Goal: Find specific page/section: Find specific page/section

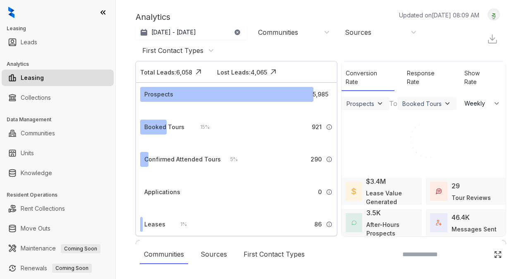
select select "******"
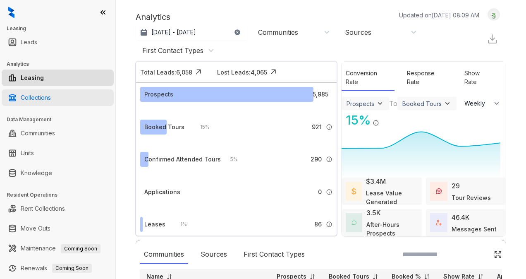
click at [51, 97] on link "Collections" at bounding box center [36, 97] width 30 height 17
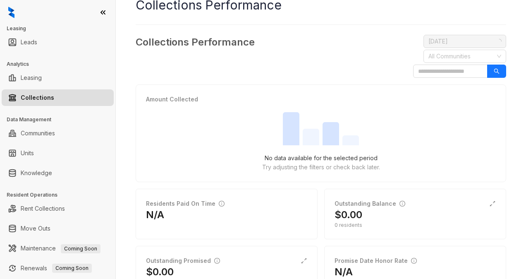
scroll to position [41, 0]
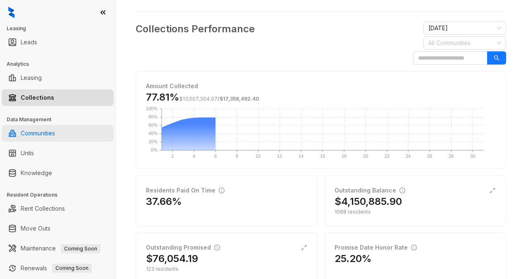
click at [50, 132] on link "Communities" at bounding box center [38, 133] width 34 height 17
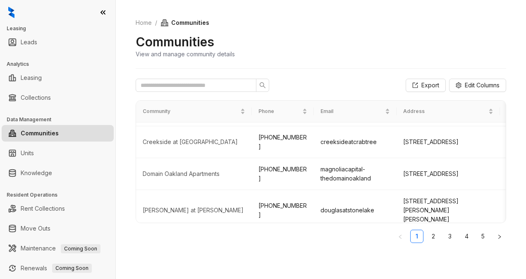
scroll to position [223, 0]
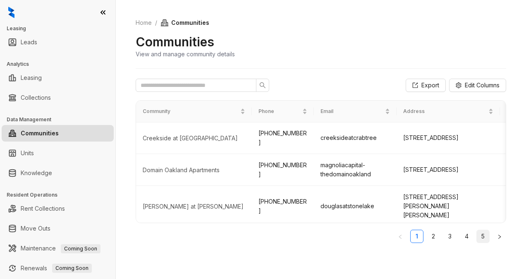
click at [480, 237] on link "5" at bounding box center [483, 236] width 12 height 12
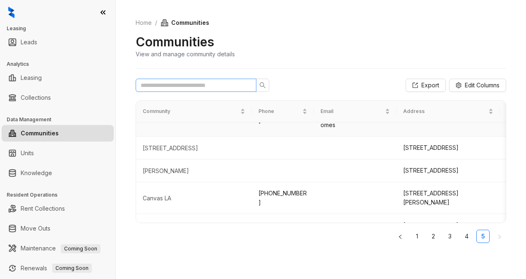
scroll to position [26, 0]
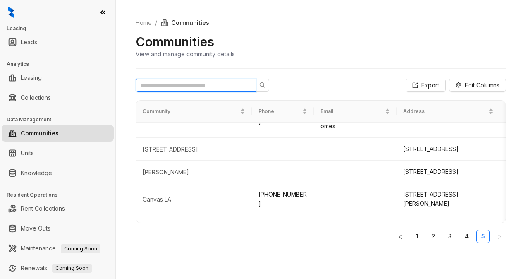
click at [205, 85] on input "text" at bounding box center [193, 85] width 104 height 9
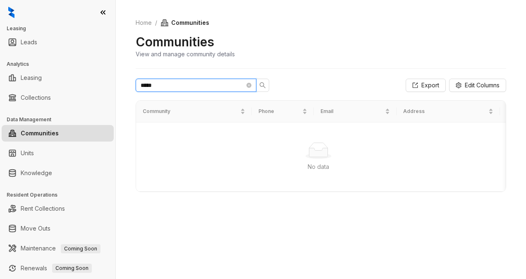
scroll to position [0, 0]
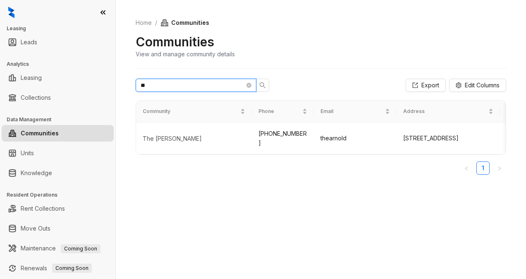
type input "*"
type input "******"
click at [227, 136] on div "The [PERSON_NAME]" at bounding box center [194, 138] width 103 height 8
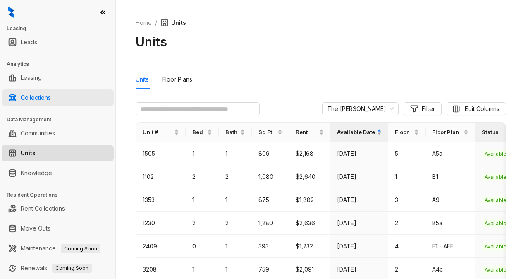
click at [41, 101] on link "Collections" at bounding box center [36, 97] width 30 height 17
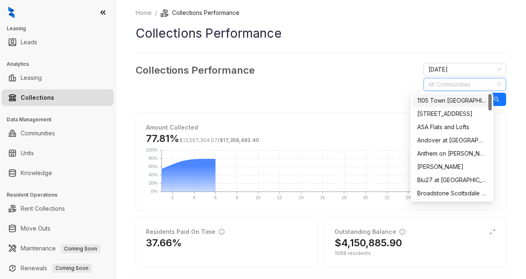
click at [459, 86] on div at bounding box center [460, 85] width 71 height 12
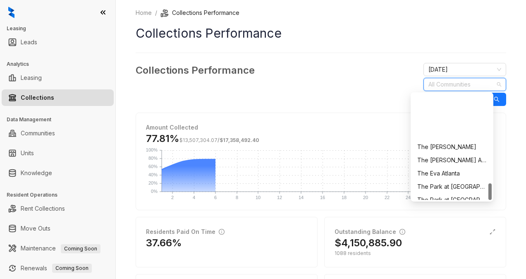
scroll to position [556, 0]
